Goal: Information Seeking & Learning: Learn about a topic

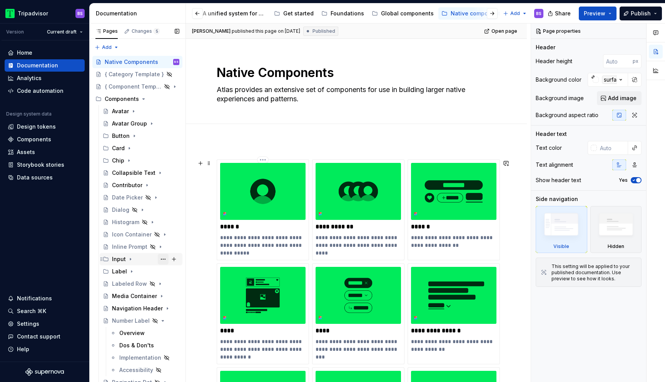
scroll to position [0, 152]
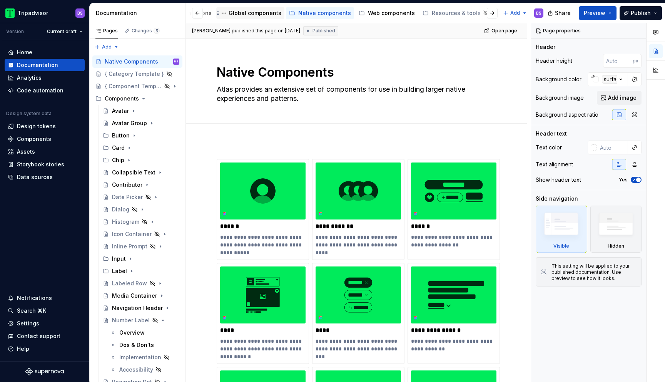
click at [248, 13] on div "Global components" at bounding box center [255, 13] width 53 height 8
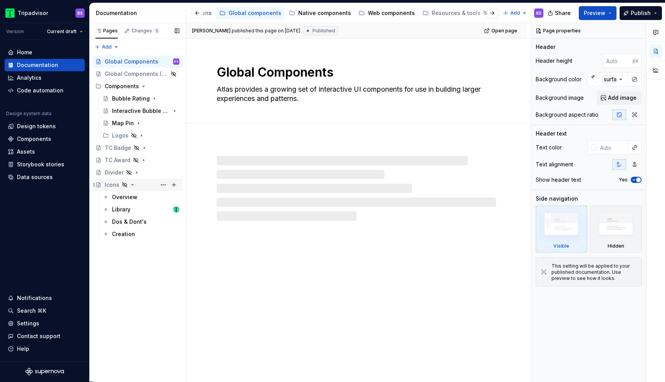
click at [141, 185] on div "Icons" at bounding box center [142, 184] width 75 height 11
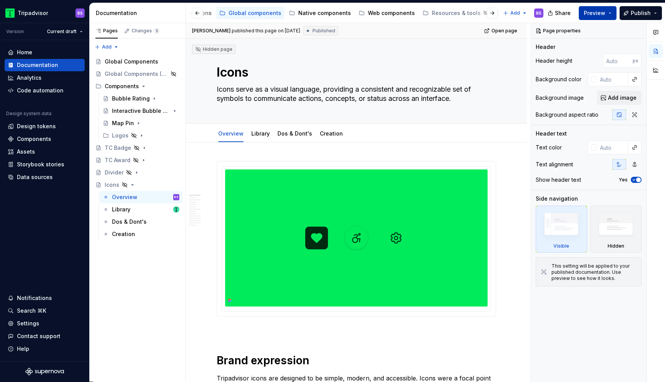
click at [600, 12] on span "Preview" at bounding box center [595, 13] width 22 height 8
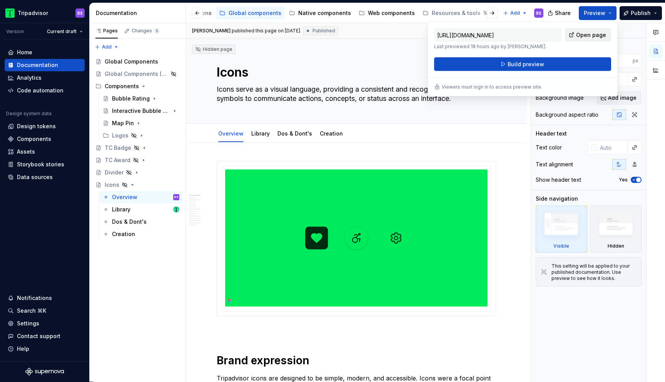
click at [592, 35] on span "Open page" at bounding box center [591, 35] width 30 height 8
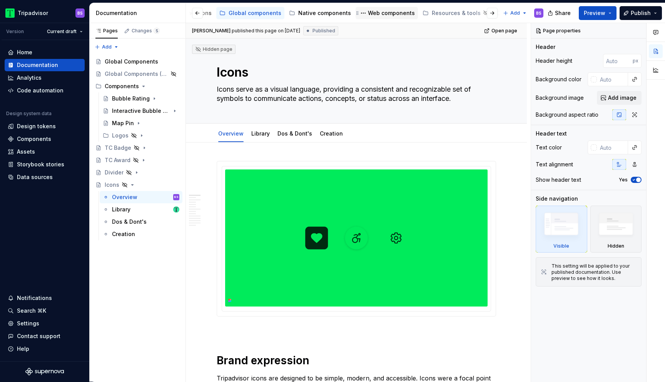
click at [376, 16] on div "Web components" at bounding box center [391, 13] width 47 height 8
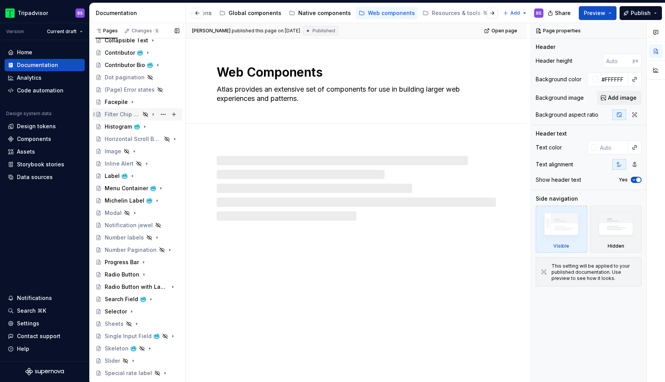
scroll to position [350, 0]
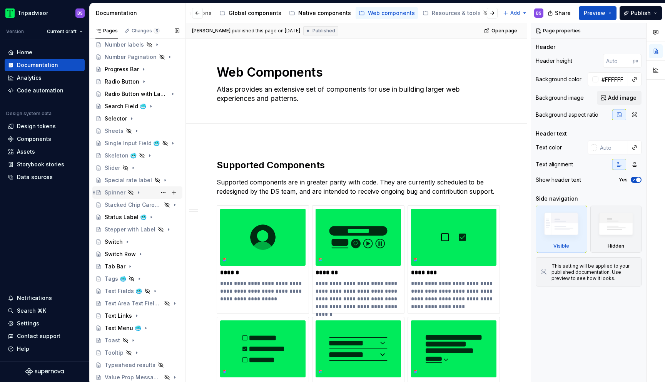
click at [148, 191] on div "Spinner" at bounding box center [142, 192] width 75 height 11
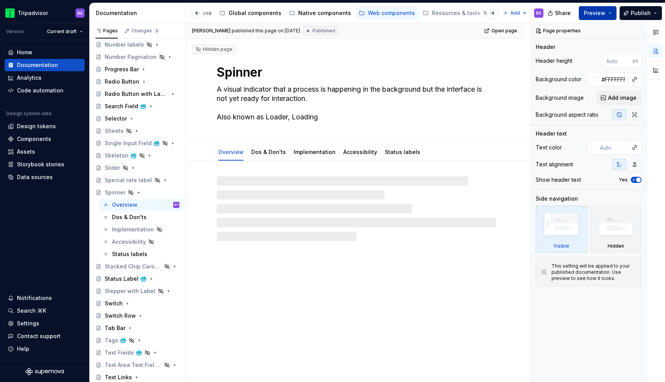
click at [603, 15] on span "Preview" at bounding box center [595, 13] width 22 height 8
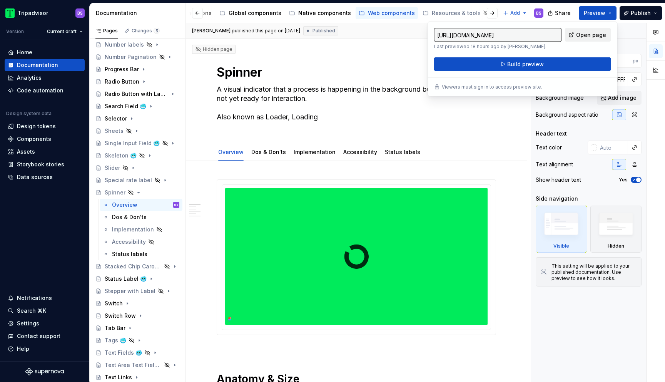
click at [584, 36] on span "Open page" at bounding box center [591, 35] width 30 height 8
type textarea "*"
